Goal: Information Seeking & Learning: Learn about a topic

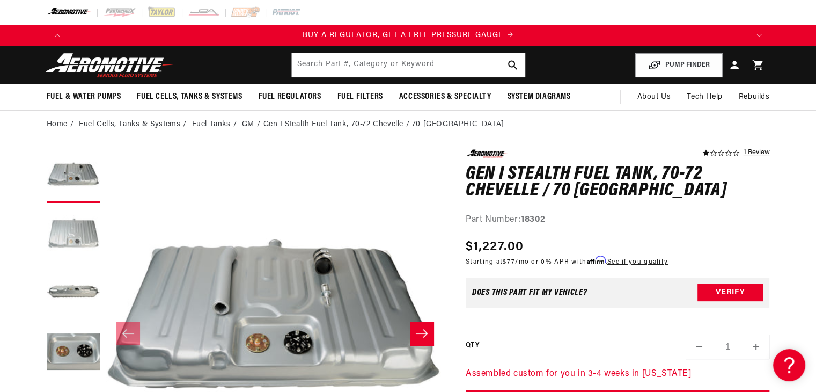
click at [81, 219] on button "Load image 2 in gallery view" at bounding box center [74, 235] width 54 height 54
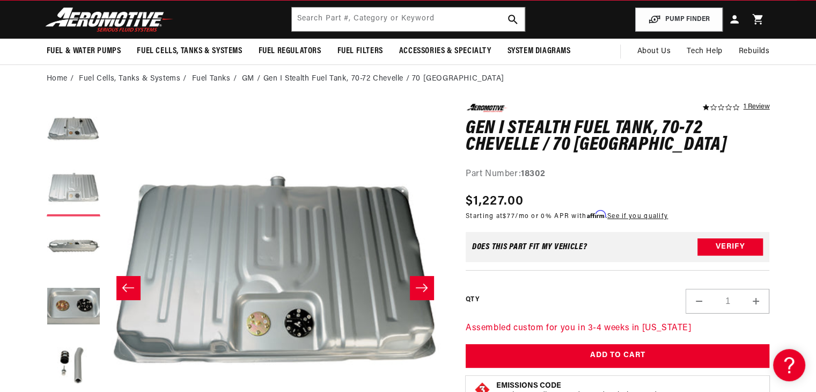
scroll to position [107, 0]
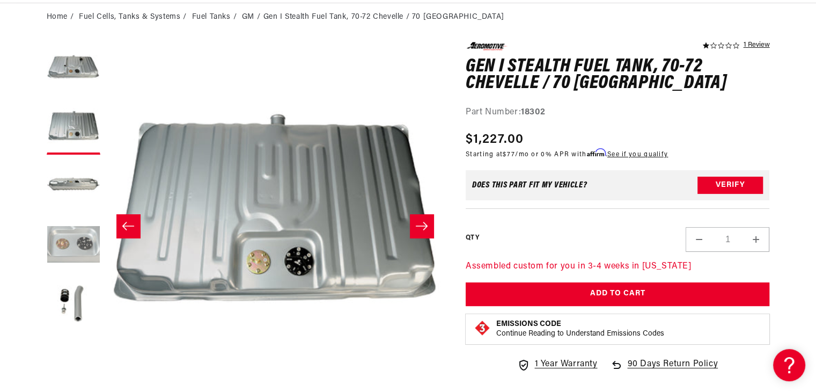
click at [69, 249] on button "Load image 4 in gallery view" at bounding box center [74, 246] width 54 height 54
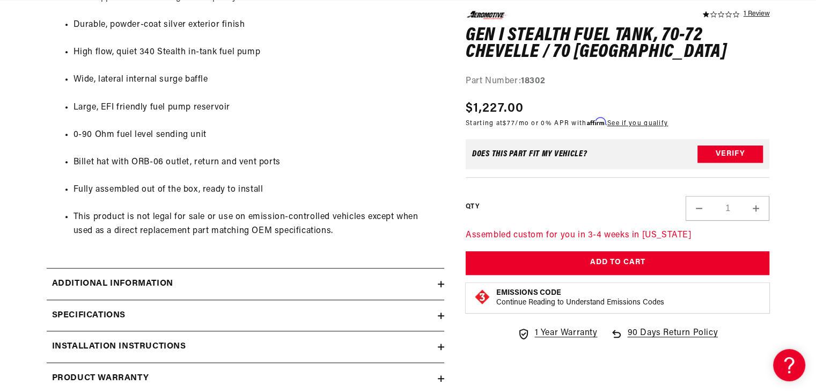
scroll to position [751, 0]
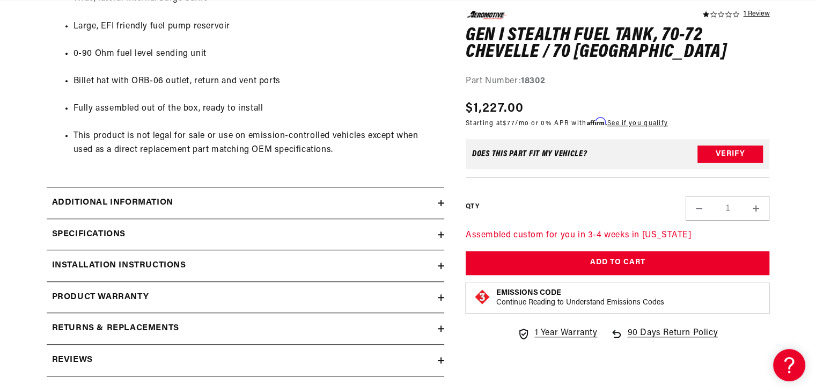
click at [337, 205] on div "Additional information" at bounding box center [242, 203] width 391 height 14
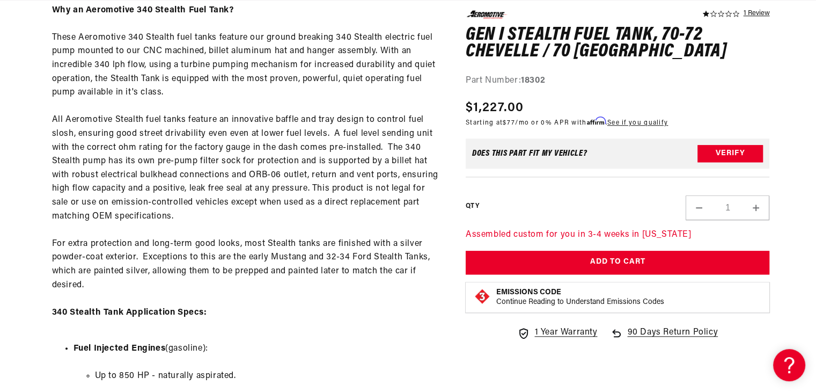
scroll to position [0, 0]
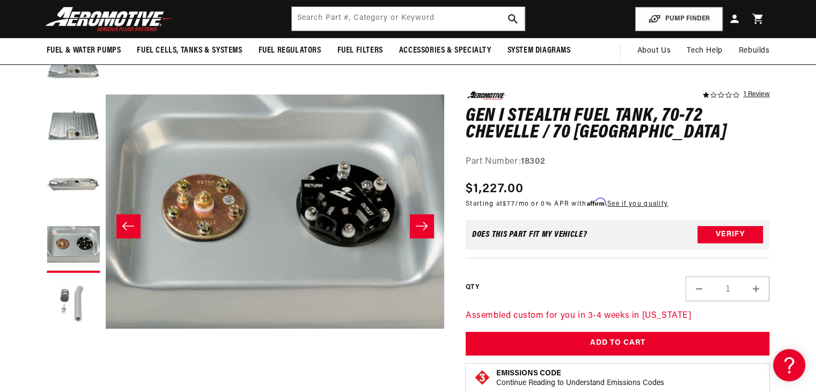
click at [69, 288] on button "Load image 5 in gallery view" at bounding box center [74, 305] width 54 height 54
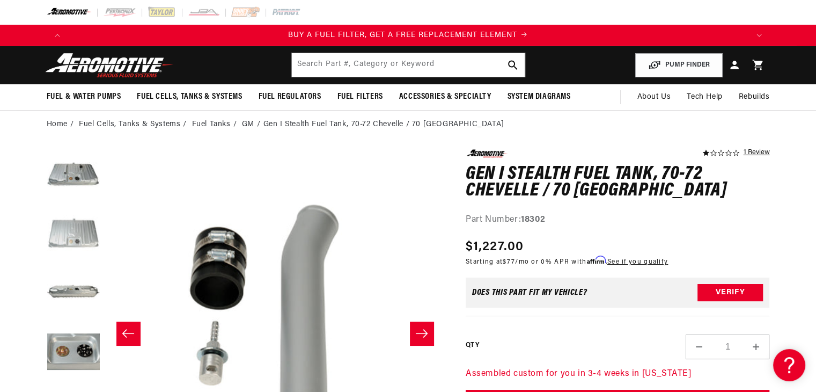
click at [75, 236] on button "Load image 2 in gallery view" at bounding box center [74, 235] width 54 height 54
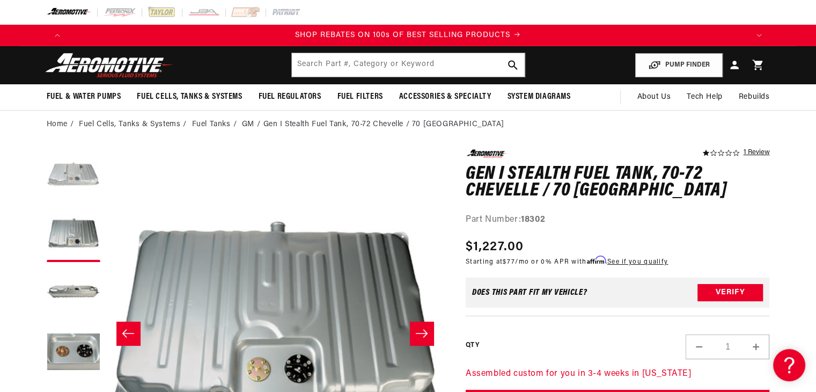
click at [75, 164] on button "Load image 1 in gallery view" at bounding box center [74, 176] width 54 height 54
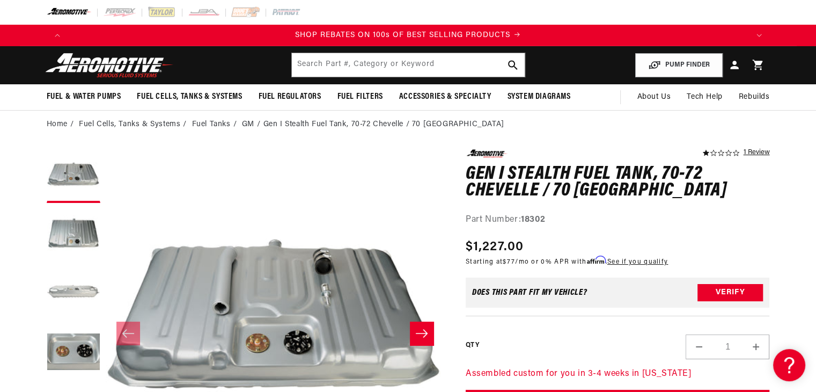
click at [69, 282] on button "Load image 3 in gallery view" at bounding box center [74, 294] width 54 height 54
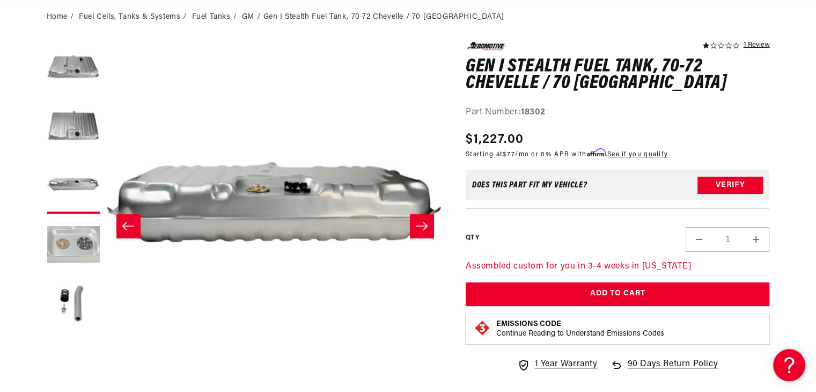
click at [85, 255] on button "Load image 4 in gallery view" at bounding box center [74, 246] width 54 height 54
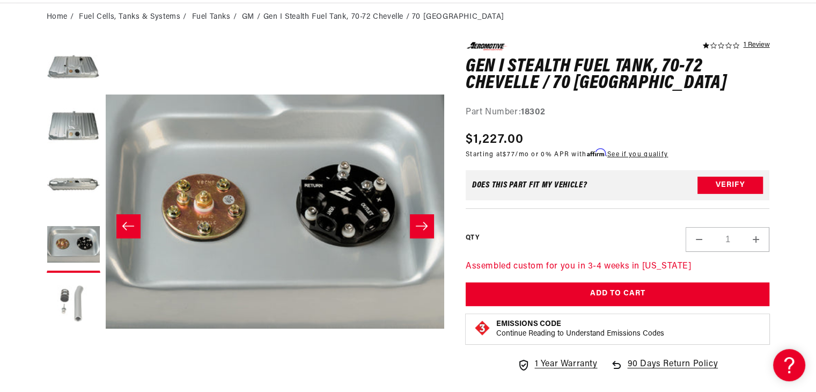
click at [66, 296] on button "Load image 5 in gallery view" at bounding box center [74, 305] width 54 height 54
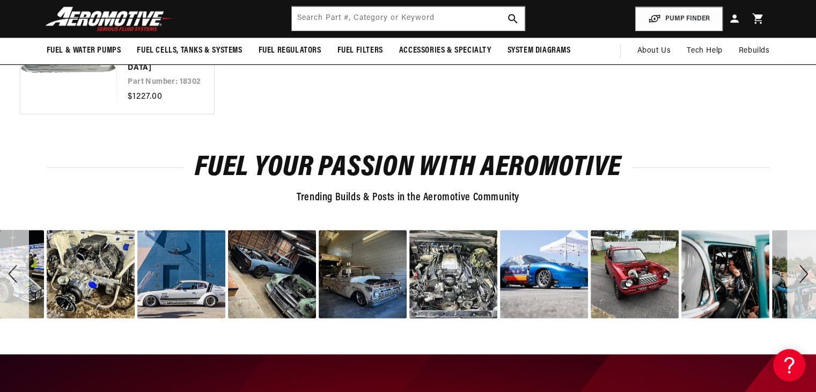
scroll to position [2790, 0]
